Goal: Information Seeking & Learning: Learn about a topic

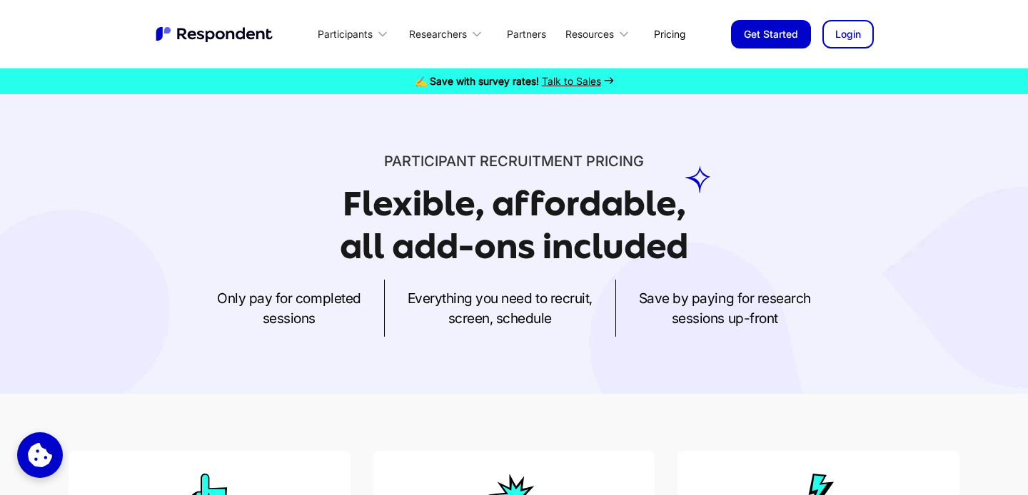
click at [669, 30] on link "Pricing" at bounding box center [669, 34] width 54 height 34
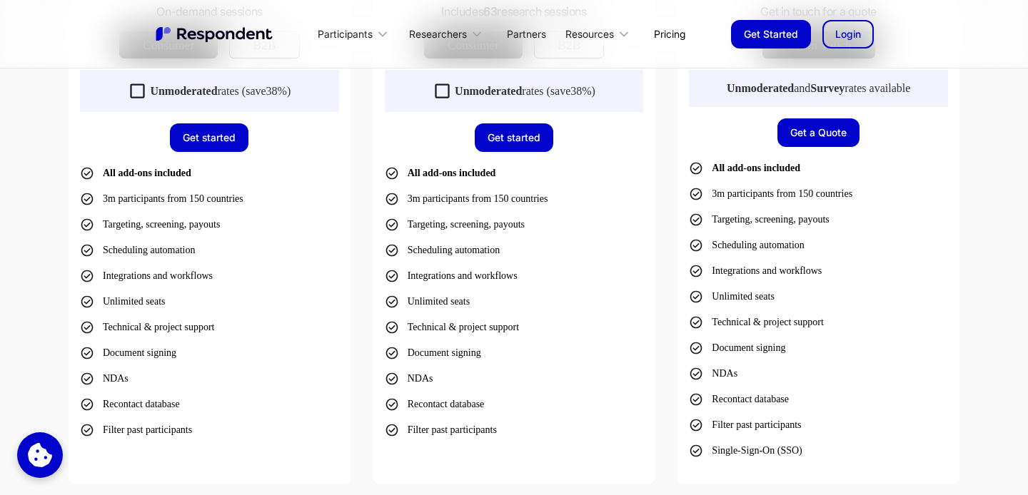
scroll to position [642, 0]
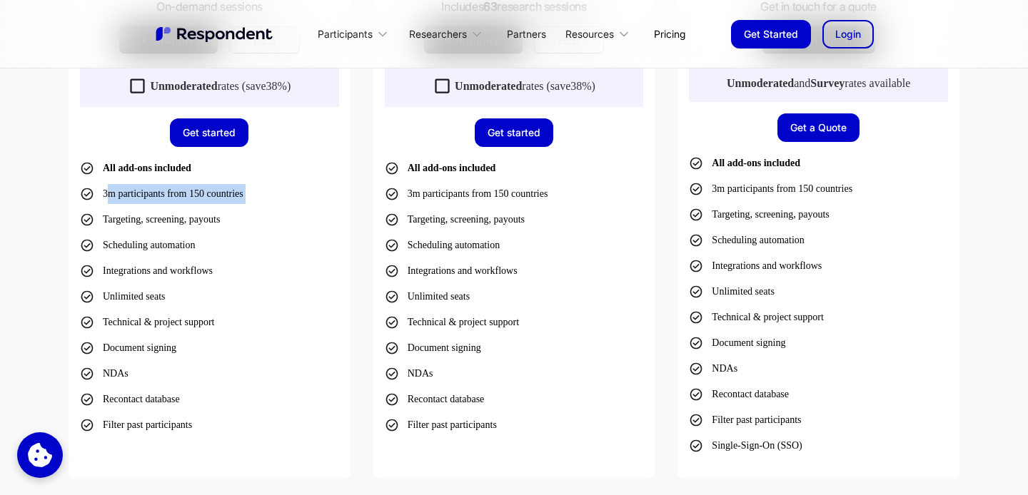
drag, startPoint x: 107, startPoint y: 193, endPoint x: 216, endPoint y: 208, distance: 110.2
click at [216, 208] on ul "All add-ons included 3m participants from 150 countries Targeting, screening, p…" at bounding box center [209, 296] width 259 height 277
click at [210, 201] on li "3m participants from 150 countries" at bounding box center [161, 194] width 163 height 20
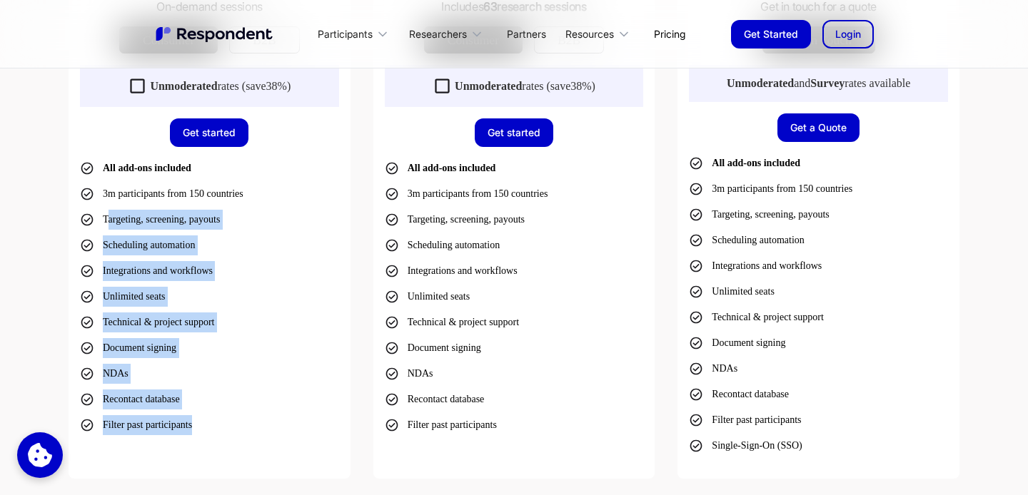
drag, startPoint x: 110, startPoint y: 223, endPoint x: 287, endPoint y: 430, distance: 272.9
click at [287, 430] on ul "All add-ons included 3m participants from 150 countries Targeting, screening, p…" at bounding box center [209, 296] width 259 height 277
click at [256, 372] on ul "All add-ons included 3m participants from 150 countries Targeting, screening, p…" at bounding box center [209, 296] width 259 height 277
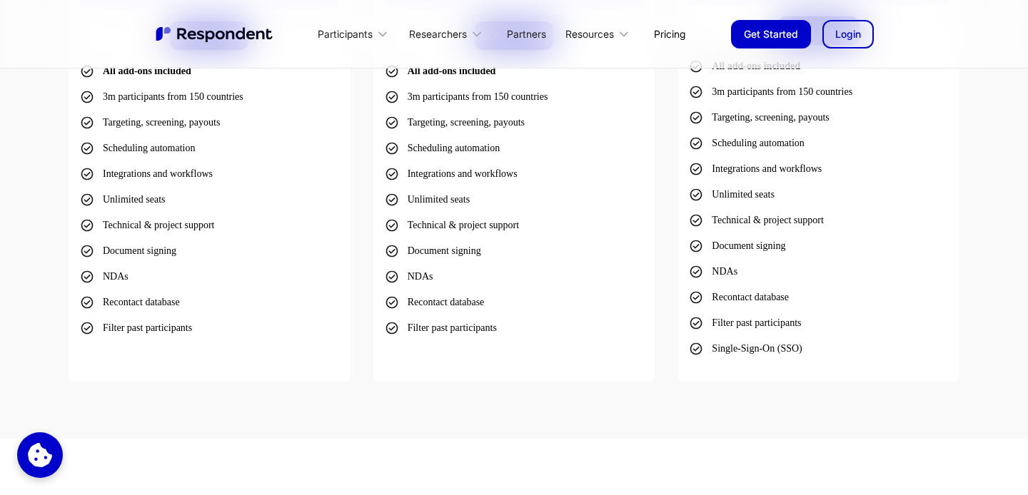
scroll to position [739, 0]
click at [143, 304] on li "Recontact database" at bounding box center [130, 302] width 100 height 20
click at [138, 253] on li "Document signing" at bounding box center [128, 251] width 96 height 20
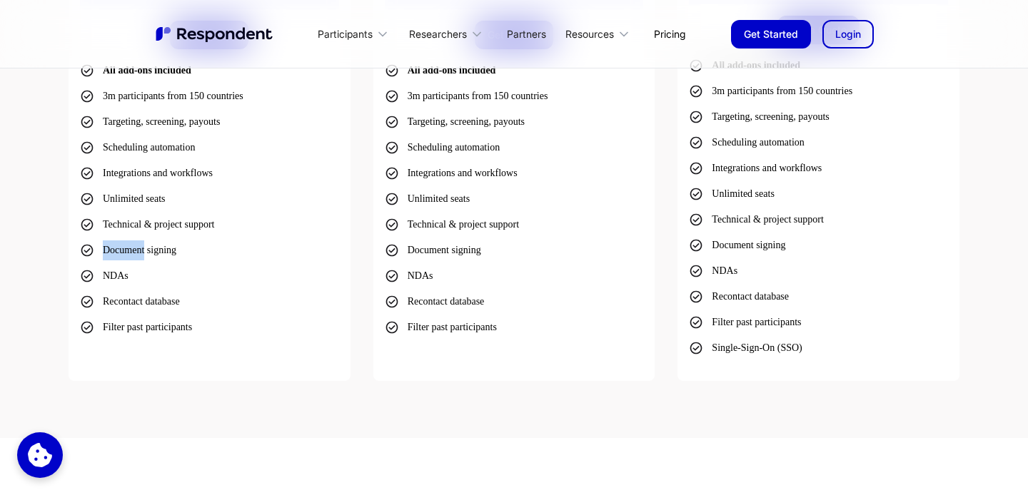
click at [138, 253] on li "Document signing" at bounding box center [128, 251] width 96 height 20
click at [133, 222] on li "Technical & project support" at bounding box center [147, 225] width 134 height 20
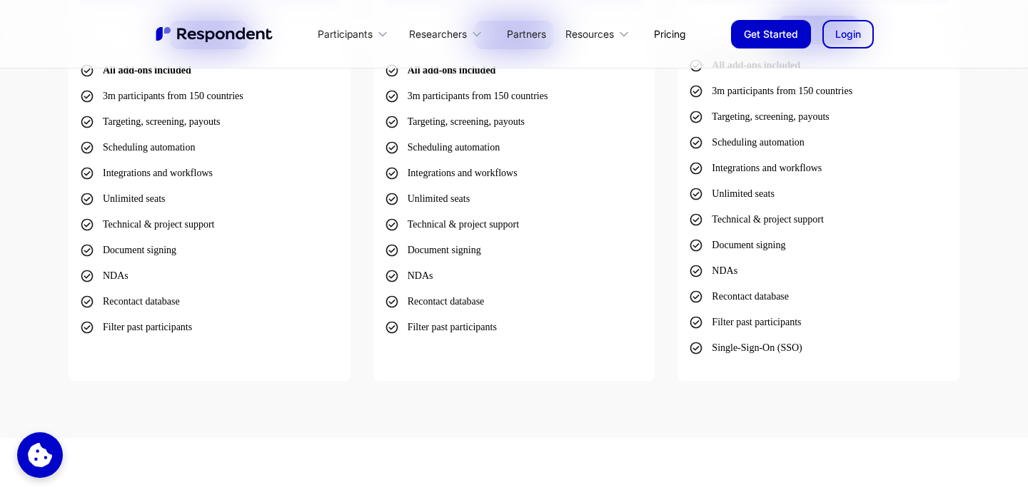
click at [128, 201] on li "Unlimited seats" at bounding box center [123, 199] width 86 height 20
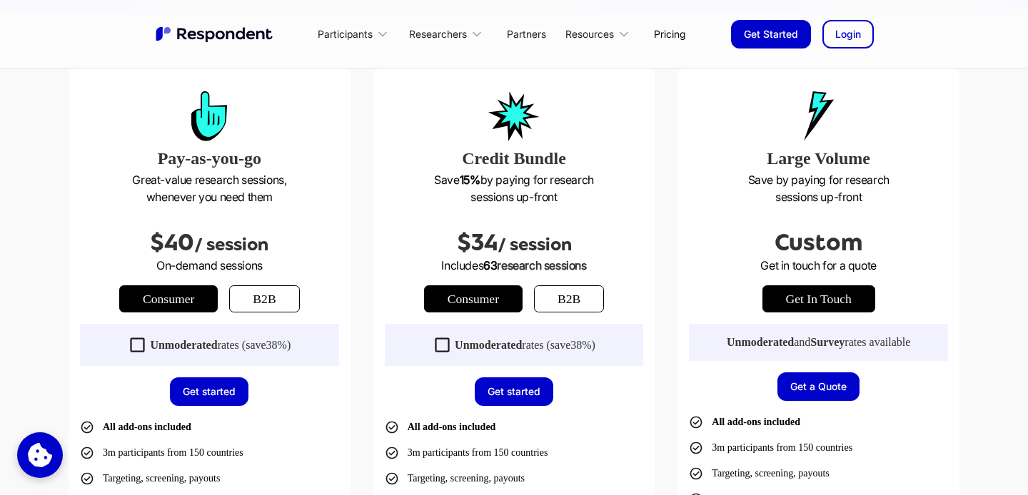
scroll to position [382, 0]
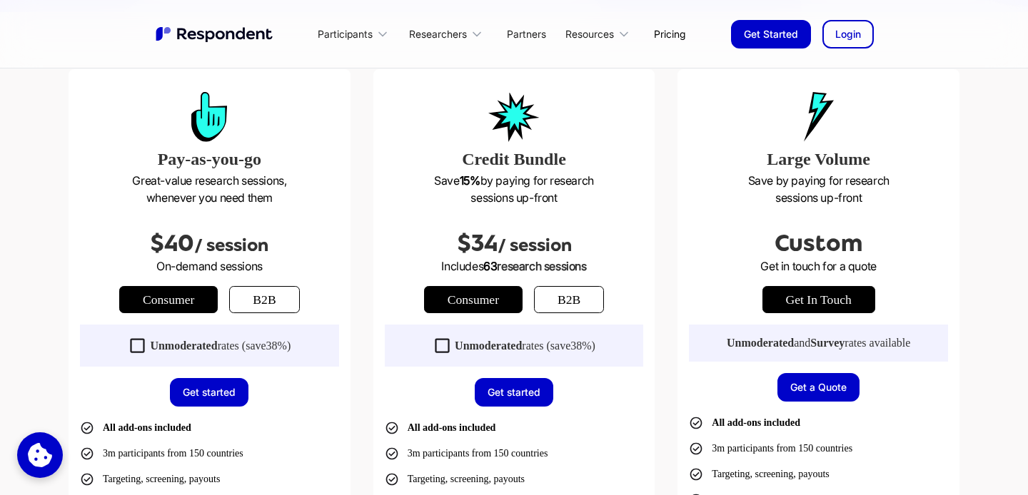
click at [178, 305] on link "Consumer" at bounding box center [168, 299] width 98 height 27
click at [270, 305] on link "b2b" at bounding box center [264, 299] width 70 height 27
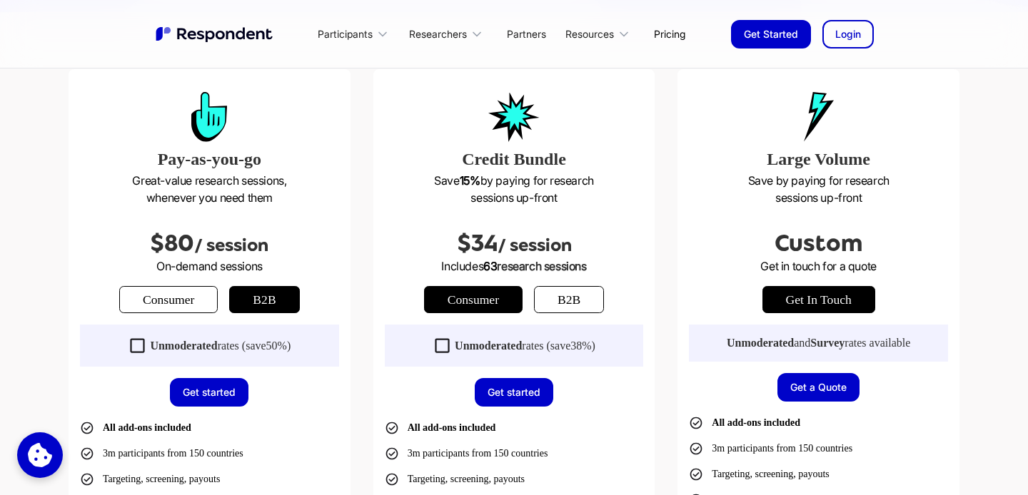
click at [181, 297] on link "Consumer" at bounding box center [168, 299] width 98 height 27
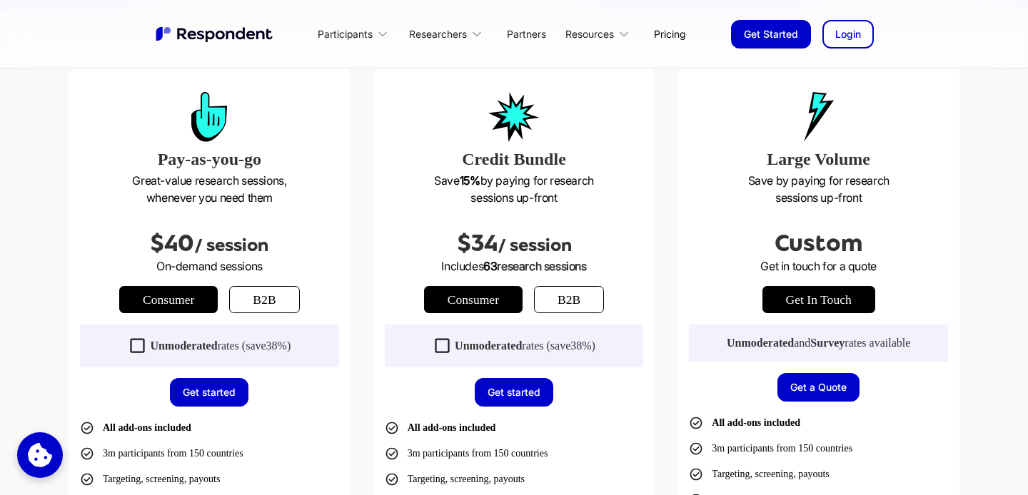
click at [260, 271] on p "On-demand sessions" at bounding box center [209, 266] width 259 height 17
click at [260, 290] on link "b2b" at bounding box center [264, 299] width 70 height 27
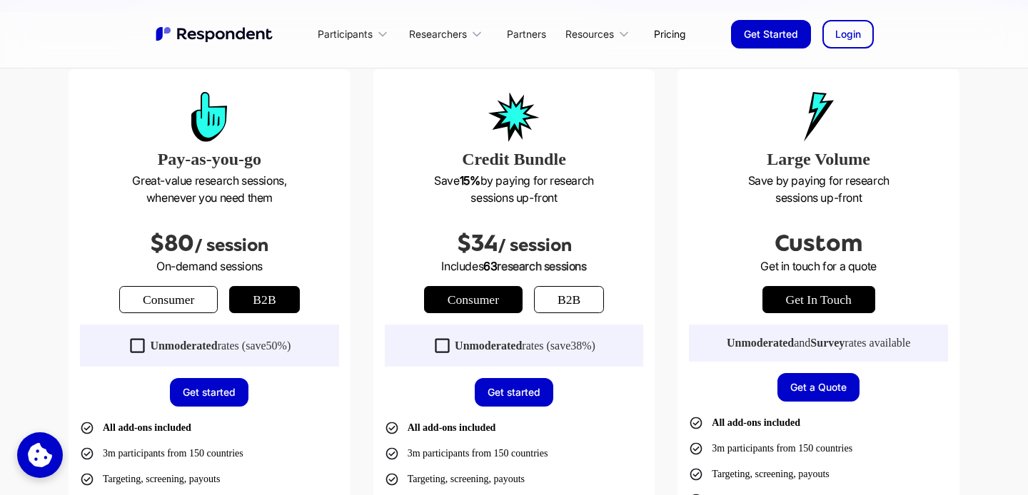
click at [583, 294] on link "b2b" at bounding box center [569, 299] width 70 height 27
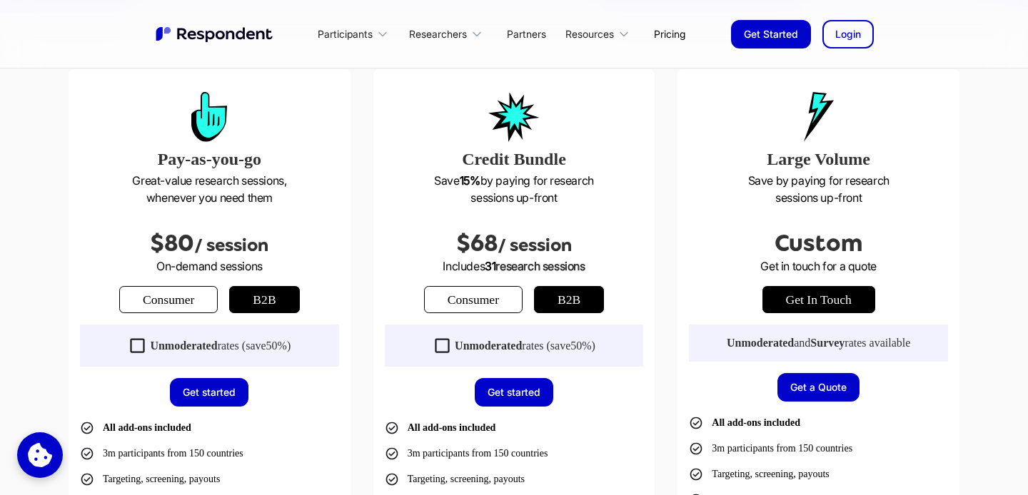
click at [128, 310] on link "Consumer" at bounding box center [168, 299] width 98 height 27
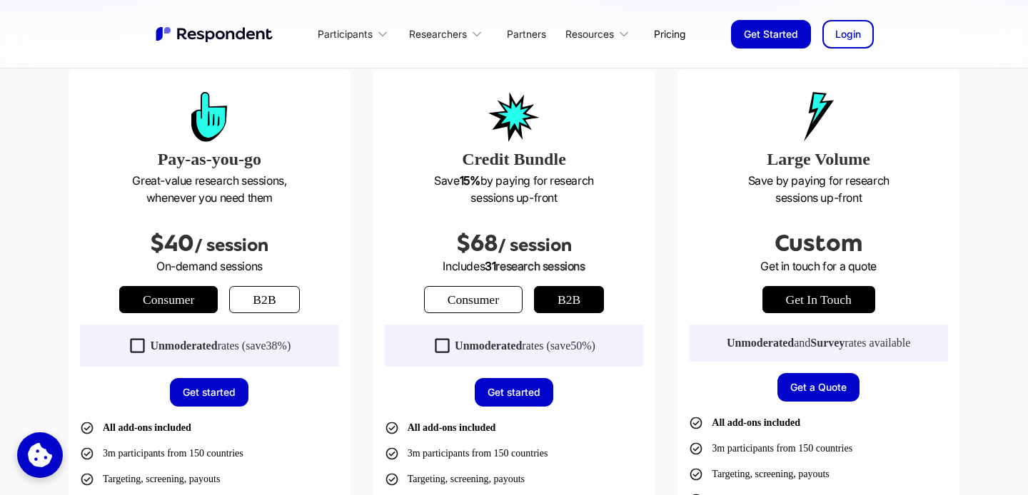
click at [285, 308] on link "b2b" at bounding box center [264, 299] width 70 height 27
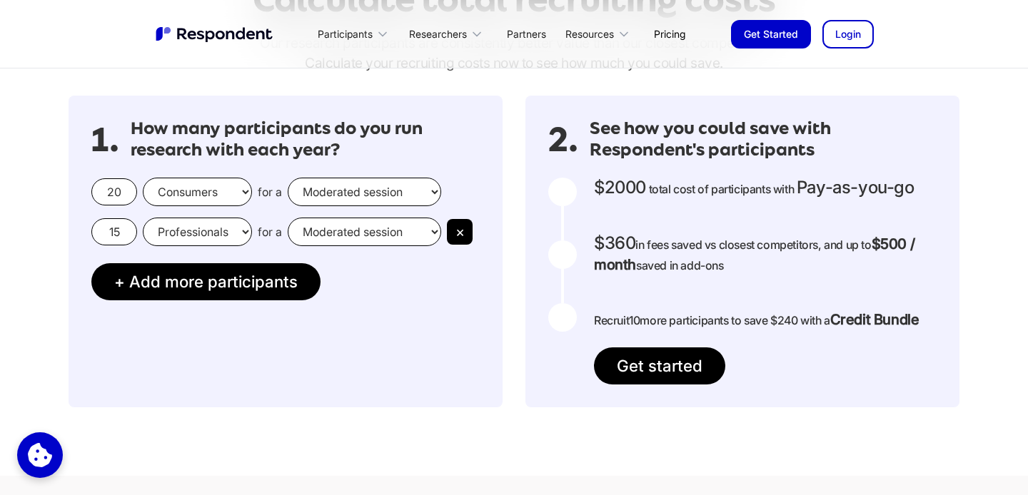
scroll to position [1271, 0]
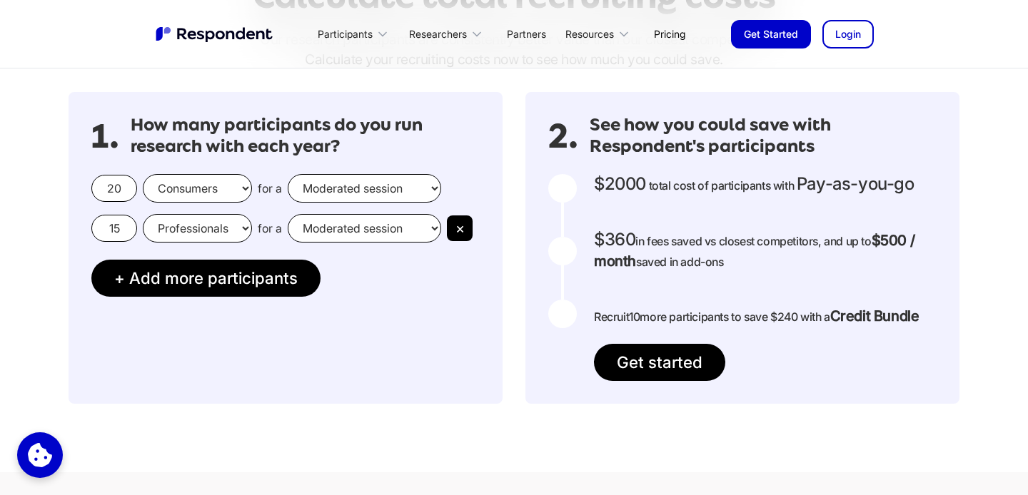
click at [475, 226] on div "15 Professionals Consumers for a Moderated session Unmoderated session ×" at bounding box center [285, 228] width 388 height 29
click at [469, 228] on button "×" at bounding box center [460, 229] width 26 height 26
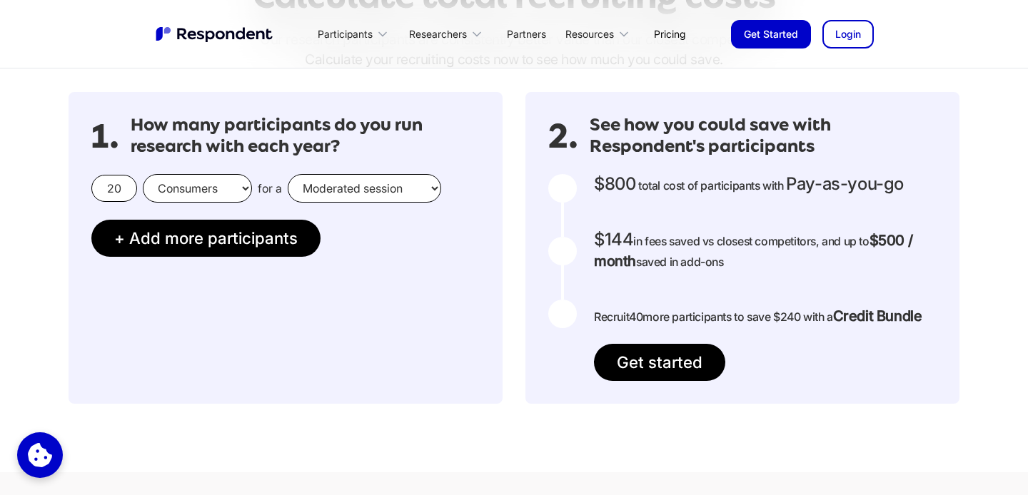
click at [240, 183] on select "Consumers Professionals" at bounding box center [197, 188] width 109 height 29
select select "professionals"
click at [143, 174] on select "Consumers Professionals" at bounding box center [197, 188] width 109 height 29
